Goal: Task Accomplishment & Management: Complete application form

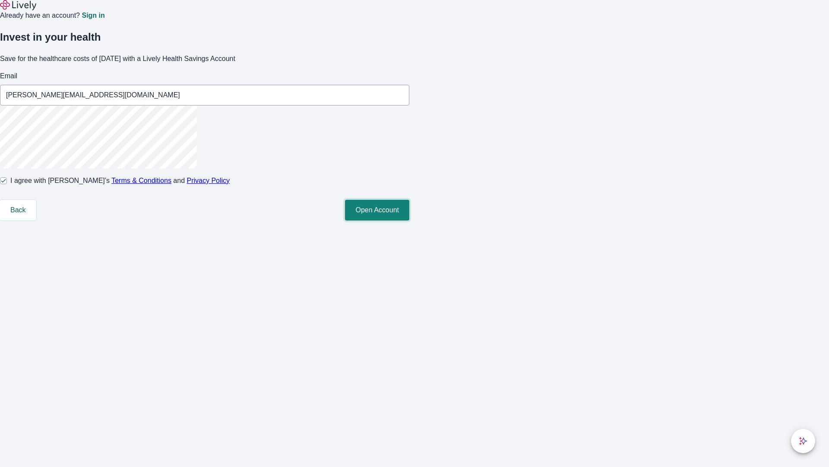
click at [410, 220] on button "Open Account" at bounding box center [377, 210] width 64 height 21
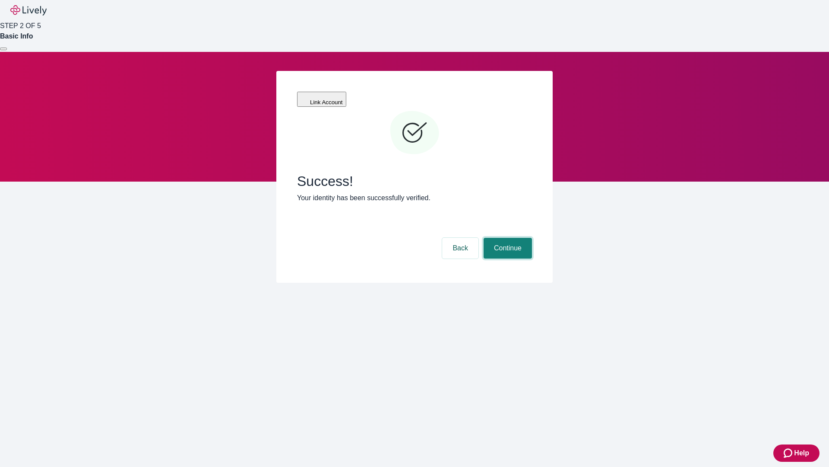
click at [507, 238] on button "Continue" at bounding box center [508, 248] width 48 height 21
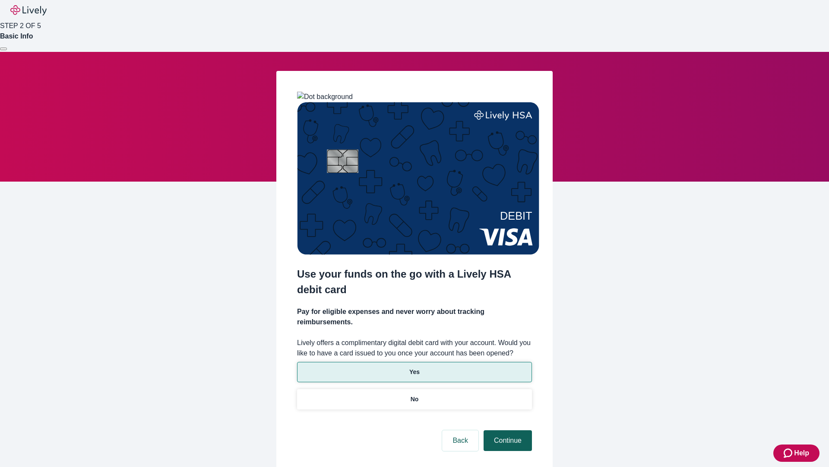
click at [414, 367] on p "Yes" at bounding box center [415, 371] width 10 height 9
click at [507, 430] on button "Continue" at bounding box center [508, 440] width 48 height 21
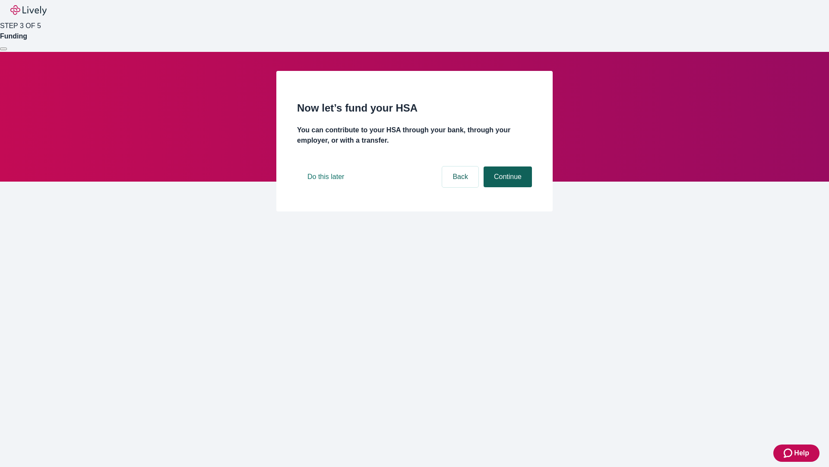
click at [507, 187] on button "Continue" at bounding box center [508, 176] width 48 height 21
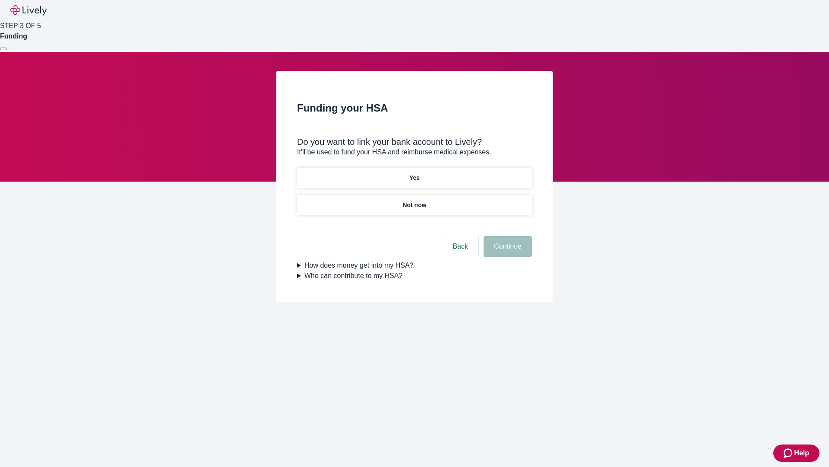
click at [414, 173] on p "Yes" at bounding box center [415, 177] width 10 height 9
click at [507, 236] on button "Continue" at bounding box center [508, 246] width 48 height 21
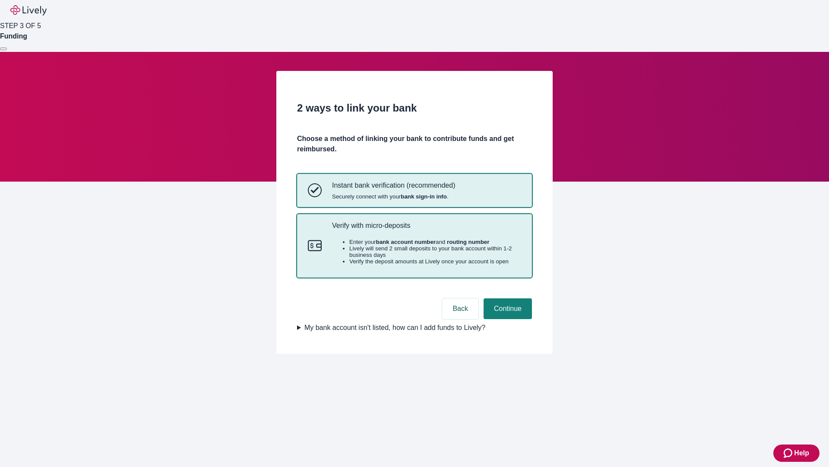
click at [426, 229] on p "Verify with micro-deposits" at bounding box center [426, 225] width 189 height 8
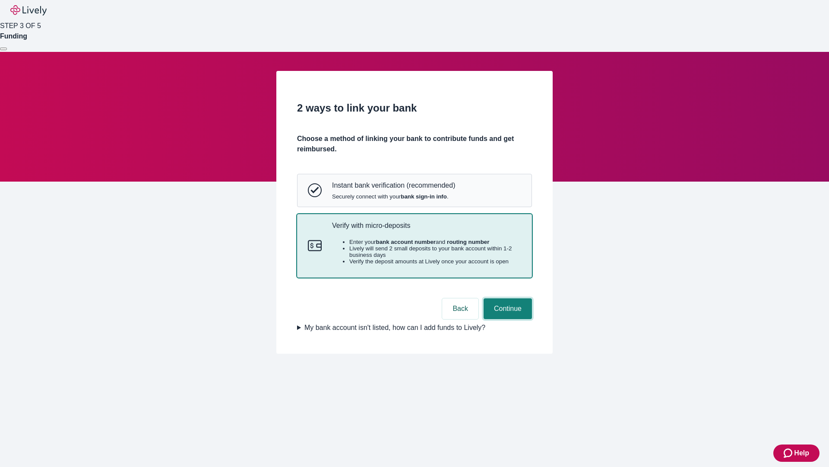
click at [507, 319] on button "Continue" at bounding box center [508, 308] width 48 height 21
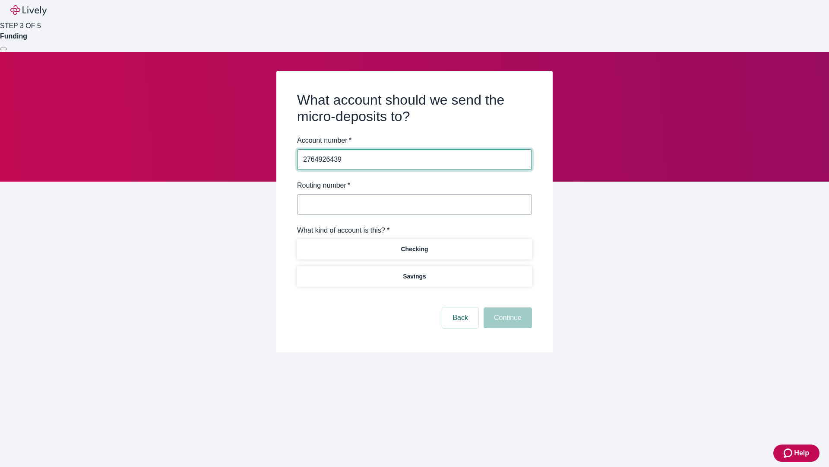
type input "2764926439"
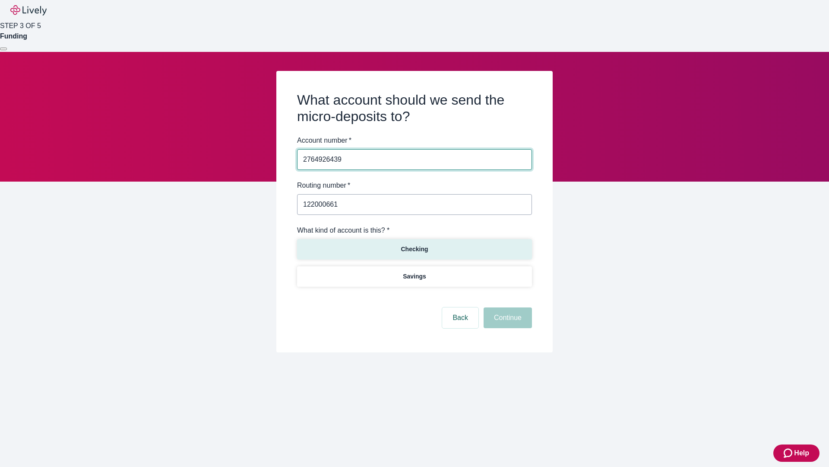
type input "122000661"
click at [414, 248] on p "Checking" at bounding box center [414, 249] width 27 height 9
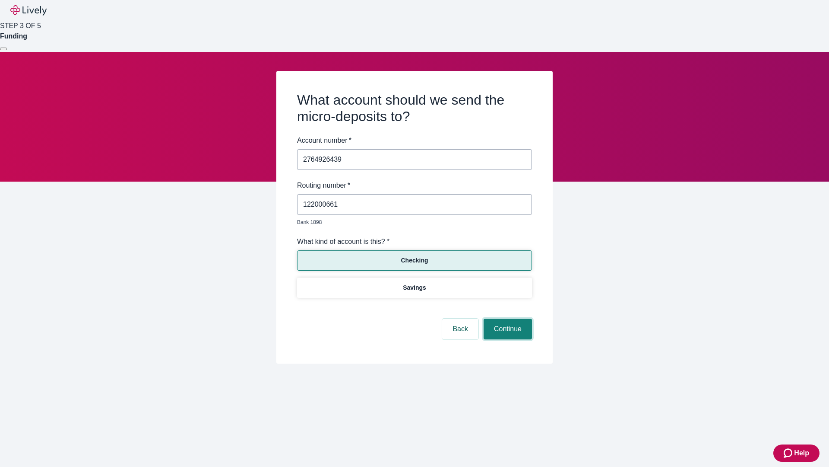
click at [507, 319] on button "Continue" at bounding box center [508, 328] width 48 height 21
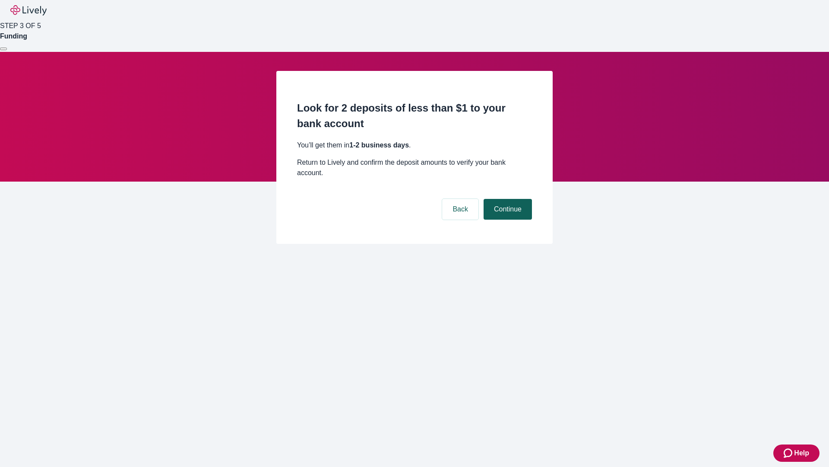
click at [507, 199] on button "Continue" at bounding box center [508, 209] width 48 height 21
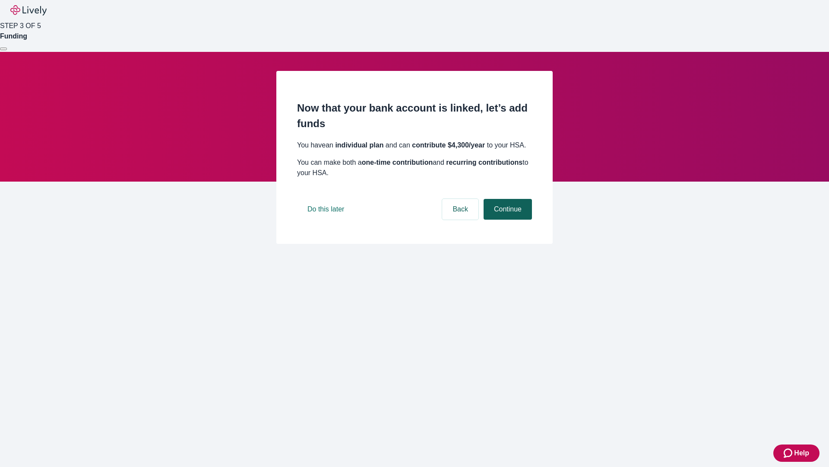
click at [507, 219] on button "Continue" at bounding box center [508, 209] width 48 height 21
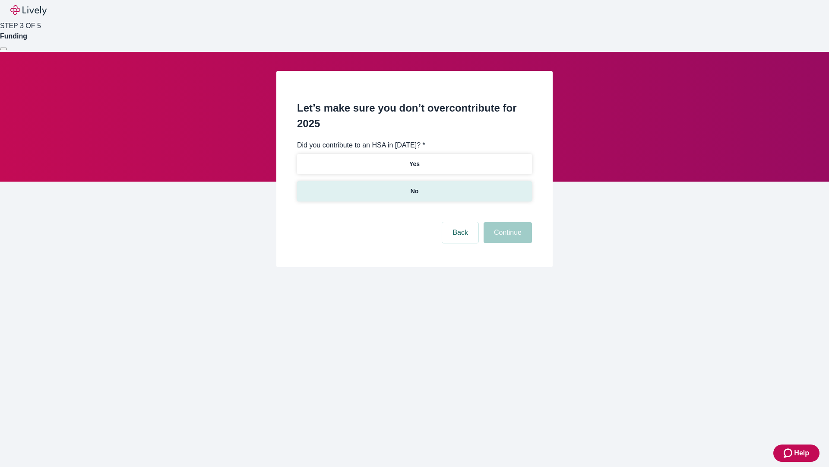
click at [414, 187] on p "No" at bounding box center [415, 191] width 8 height 9
click at [507, 222] on button "Continue" at bounding box center [508, 232] width 48 height 21
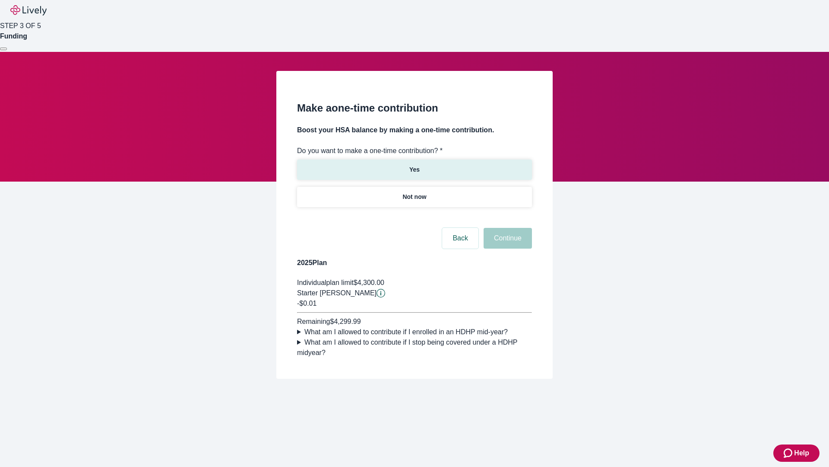
click at [414, 165] on p "Yes" at bounding box center [415, 169] width 10 height 9
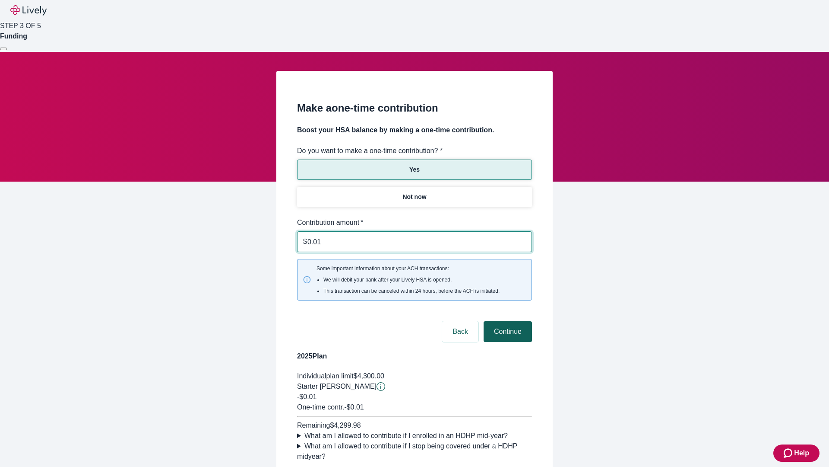
type input "0.01"
click at [507, 321] on button "Continue" at bounding box center [508, 331] width 48 height 21
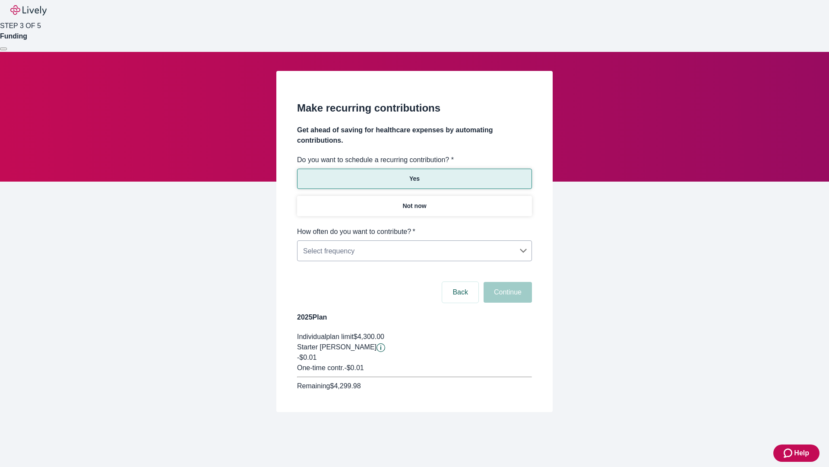
click at [414, 226] on body "Help STEP 3 OF 5 Funding Make recurring contributions Get ahead of saving for h…" at bounding box center [414, 226] width 829 height 453
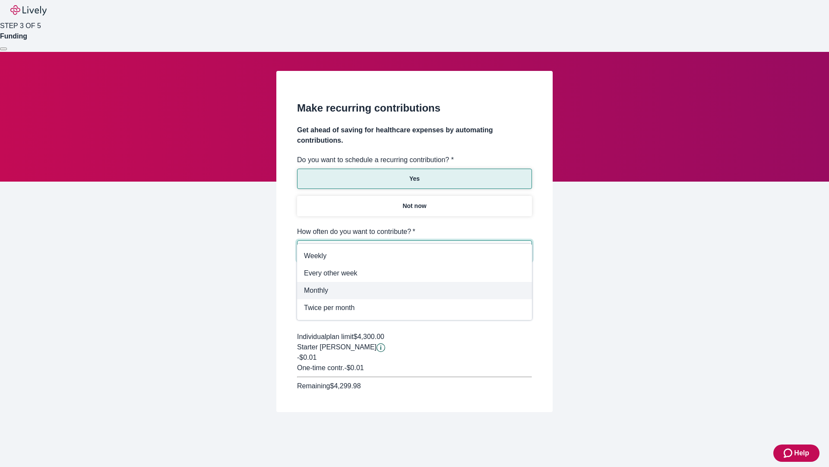
click at [415, 290] on span "Monthly" at bounding box center [414, 290] width 221 height 10
type input "Monthly"
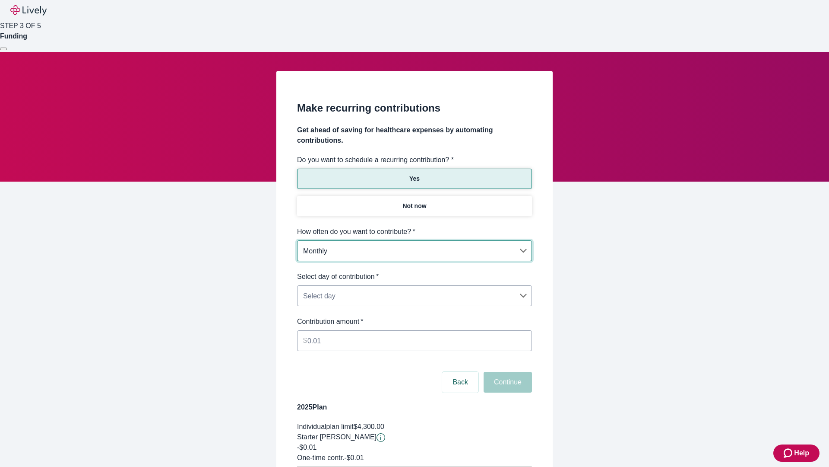
click at [414, 271] on body "Help STEP 3 OF 5 Funding Make recurring contributions Get ahead of saving for h…" at bounding box center [414, 271] width 829 height 543
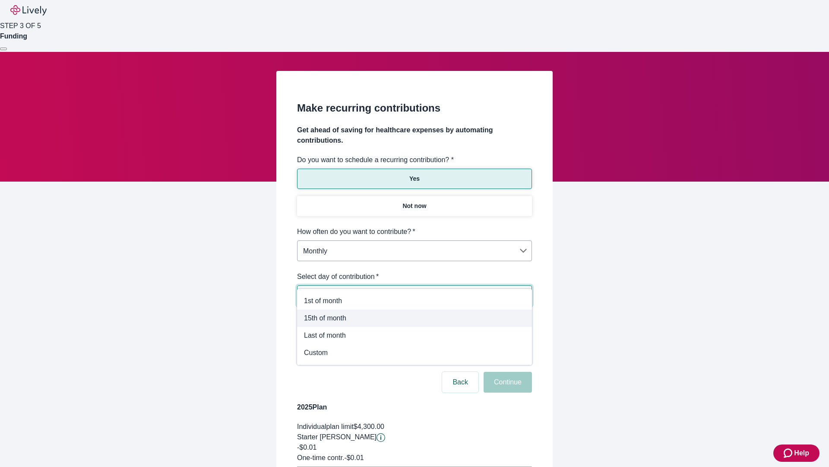
click at [415, 318] on span "15th of month" at bounding box center [414, 318] width 221 height 10
type input "Monthly15th"
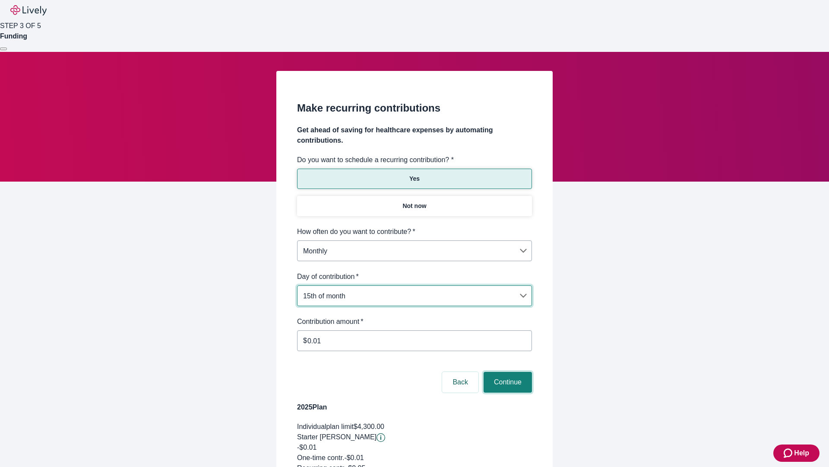
click at [507, 372] on button "Continue" at bounding box center [508, 382] width 48 height 21
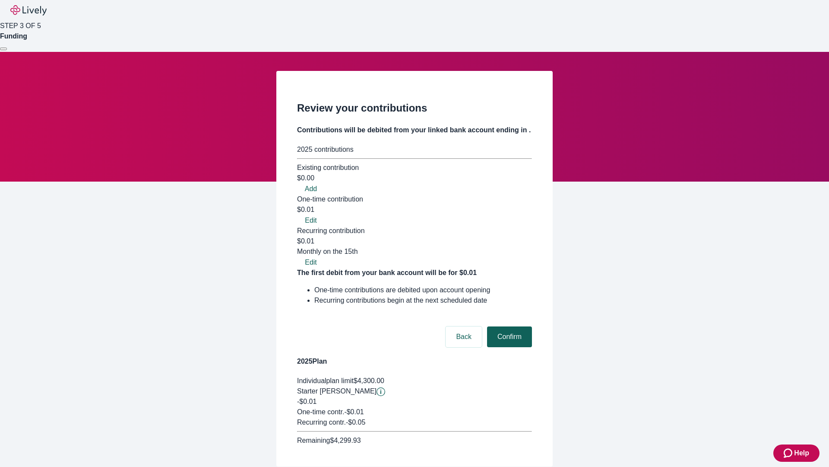
click at [508, 326] on button "Confirm" at bounding box center [509, 336] width 45 height 21
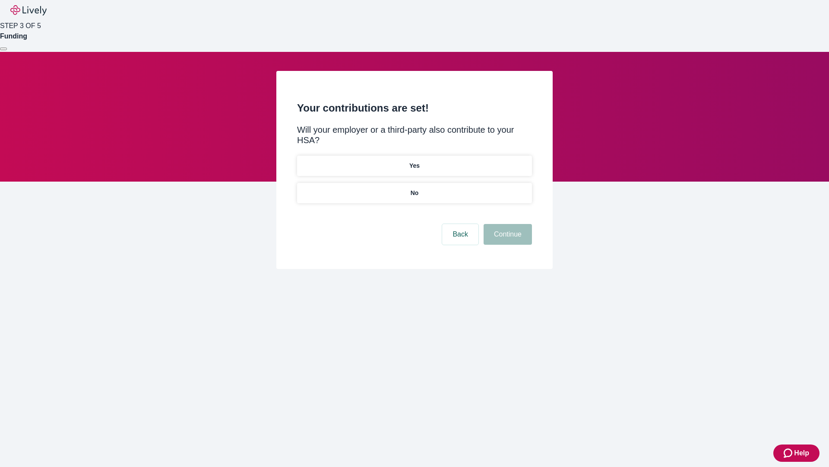
click at [414, 161] on p "Yes" at bounding box center [415, 165] width 10 height 9
click at [507, 224] on button "Continue" at bounding box center [508, 234] width 48 height 21
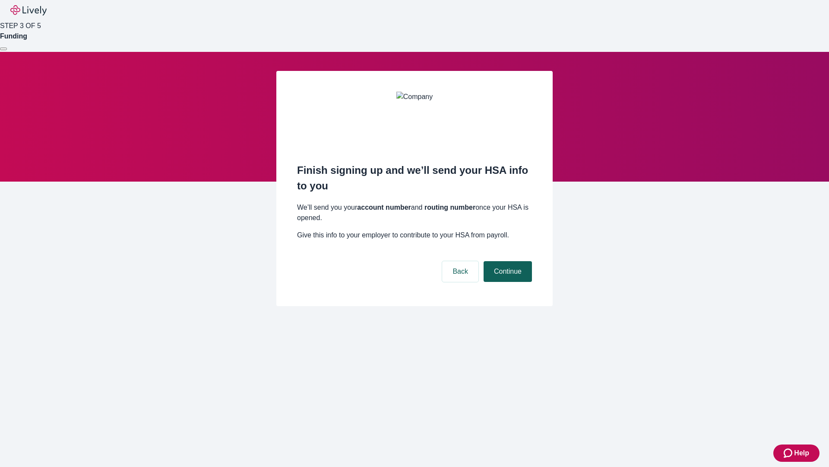
click at [507, 261] on button "Continue" at bounding box center [508, 271] width 48 height 21
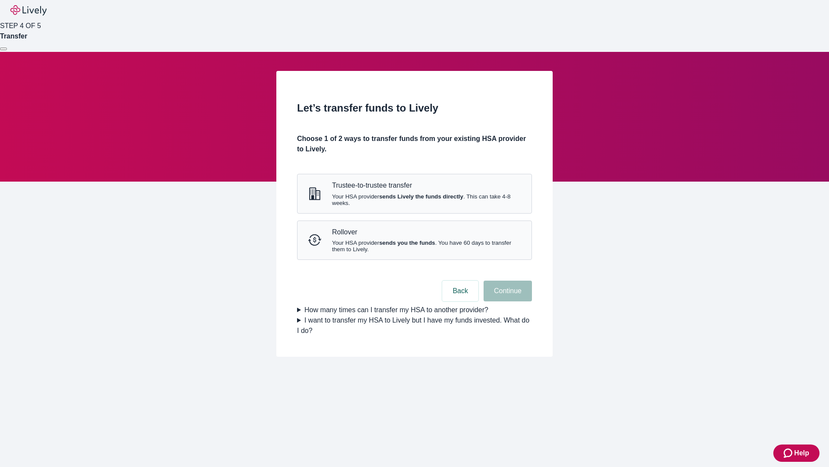
click at [414, 200] on strong "sends Lively the funds directly" at bounding box center [421, 196] width 84 height 6
click at [507, 301] on button "Continue" at bounding box center [508, 290] width 48 height 21
